Goal: Check status: Check status

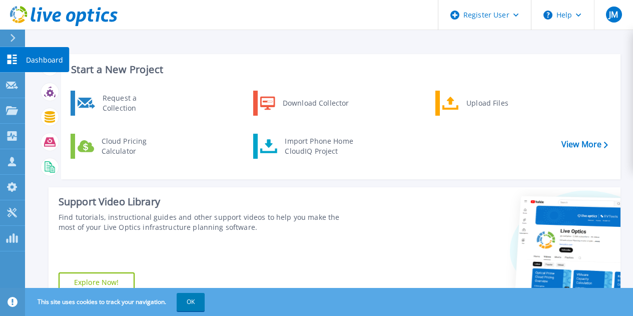
click at [15, 54] on div at bounding box center [12, 59] width 12 height 11
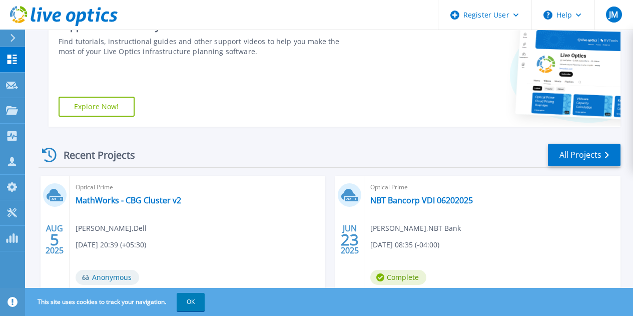
scroll to position [150, 0]
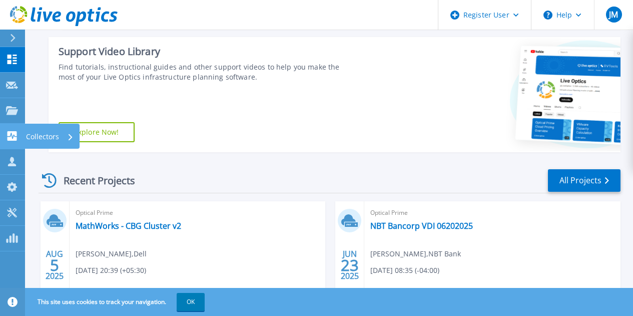
click at [19, 134] on div "Collectors" at bounding box center [32, 136] width 53 height 10
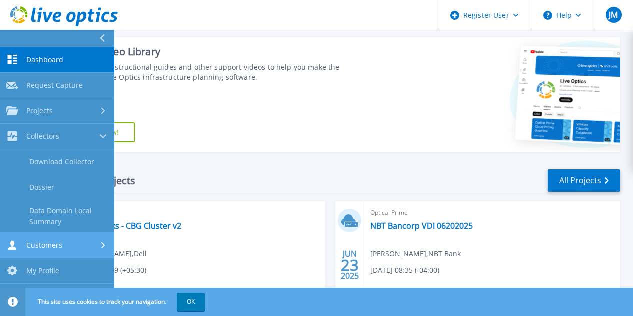
click at [60, 249] on div "Customers" at bounding box center [34, 245] width 56 height 10
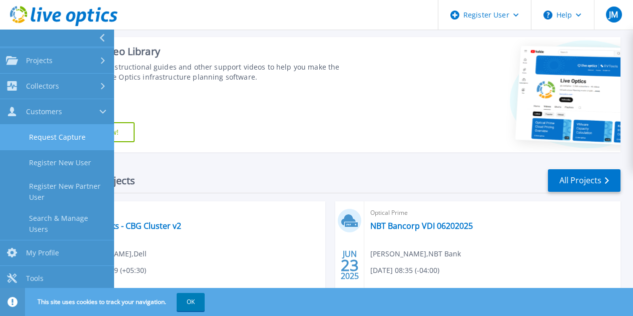
scroll to position [0, 0]
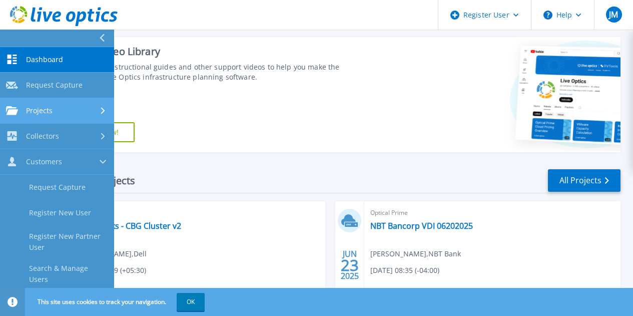
click at [56, 112] on div "Projects" at bounding box center [57, 110] width 102 height 9
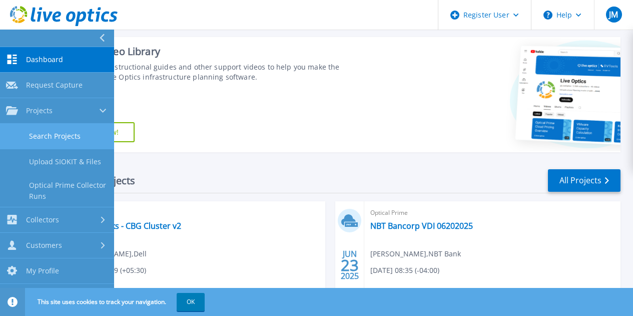
click at [68, 137] on link "Search Projects" at bounding box center [57, 137] width 114 height 26
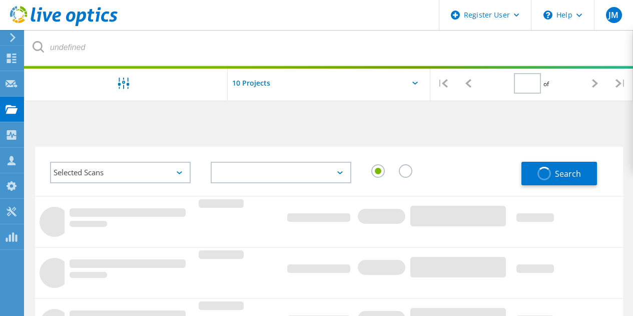
type input "1"
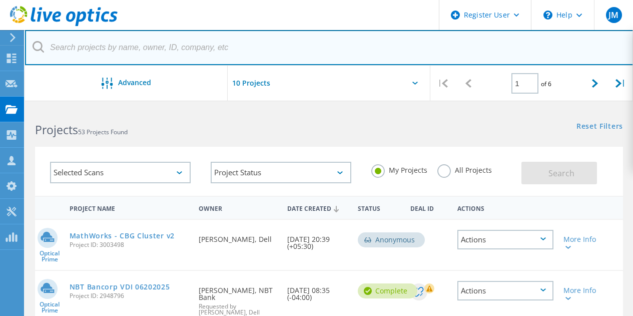
paste input "2876569"
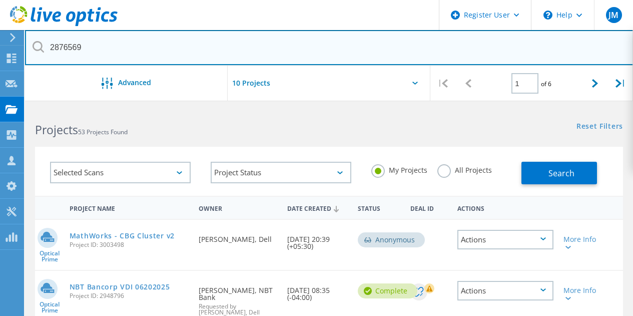
type input "2876569"
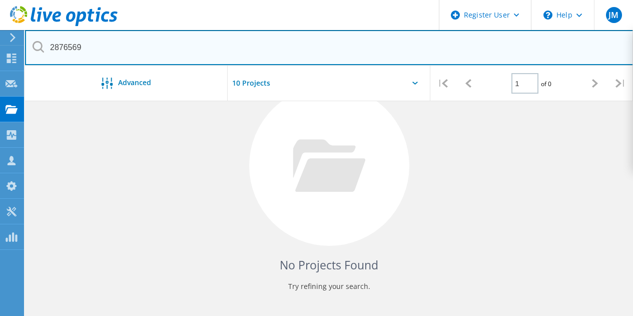
scroll to position [50, 0]
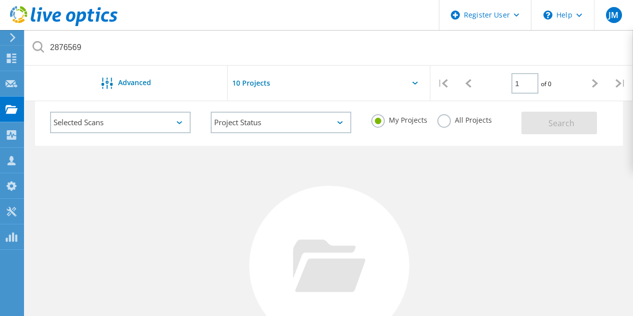
click at [483, 122] on label "All Projects" at bounding box center [464, 119] width 55 height 10
click at [0, 0] on input "All Projects" at bounding box center [0, 0] width 0 height 0
click at [583, 114] on button "Search" at bounding box center [560, 123] width 76 height 23
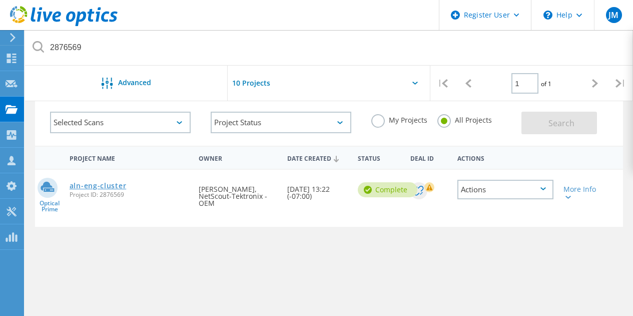
click at [122, 185] on link "aln-eng-cluster" at bounding box center [98, 185] width 57 height 7
click at [95, 189] on link "aln-eng-cluster" at bounding box center [98, 185] width 57 height 7
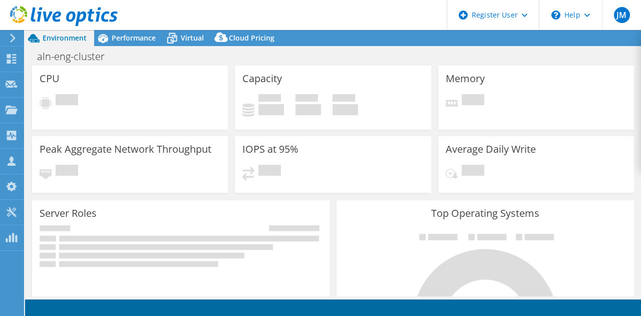
select select "USD"
